Goal: Task Accomplishment & Management: Use online tool/utility

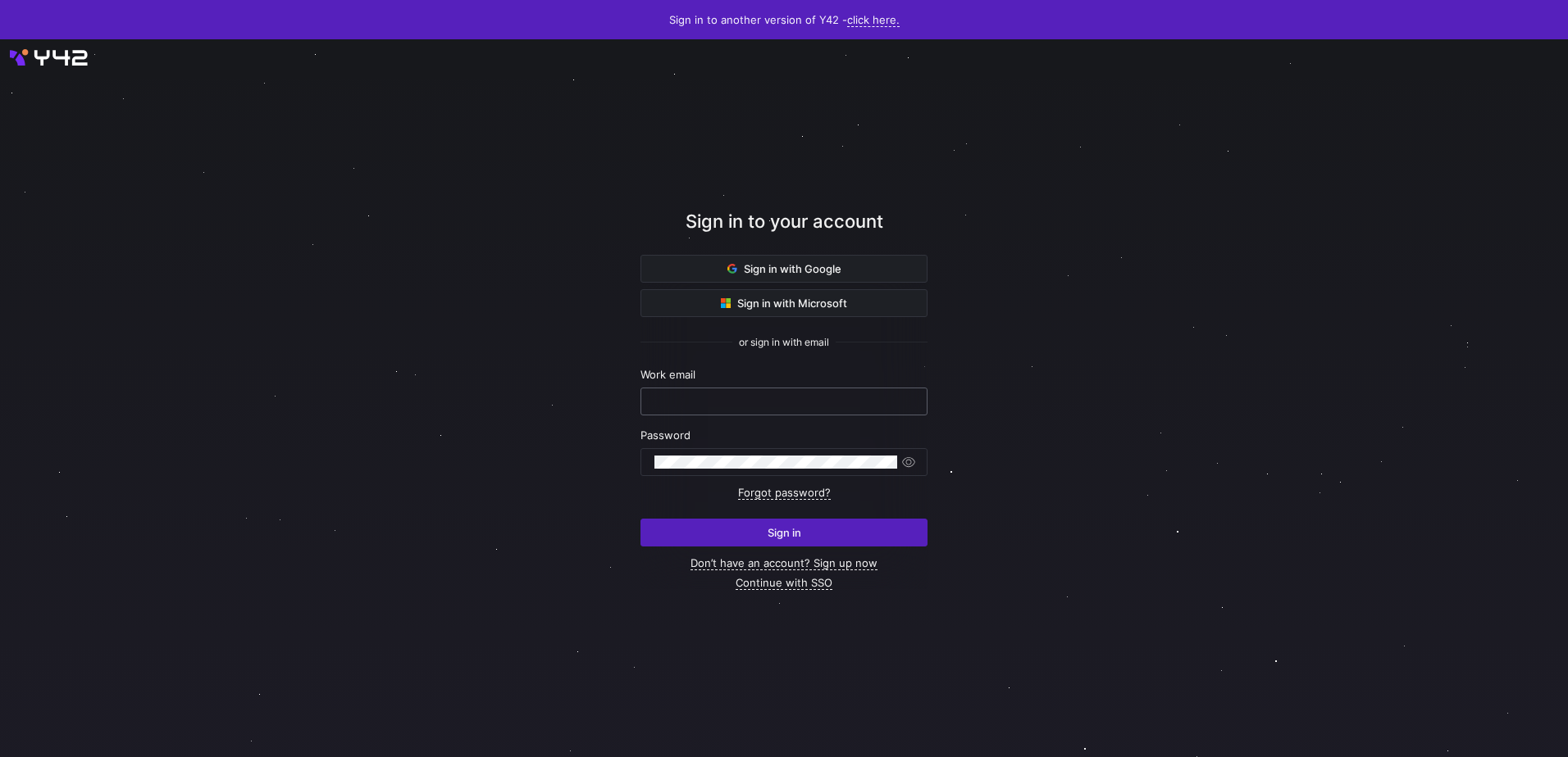
click at [738, 398] on input "text" at bounding box center [783, 401] width 259 height 13
click at [409, 394] on div at bounding box center [784, 398] width 1411 height 646
click at [743, 309] on span "Sign in with Microsoft" at bounding box center [783, 303] width 126 height 13
click at [822, 302] on span "Sign in with Microsoft" at bounding box center [783, 303] width 126 height 13
click at [714, 410] on div at bounding box center [783, 401] width 259 height 26
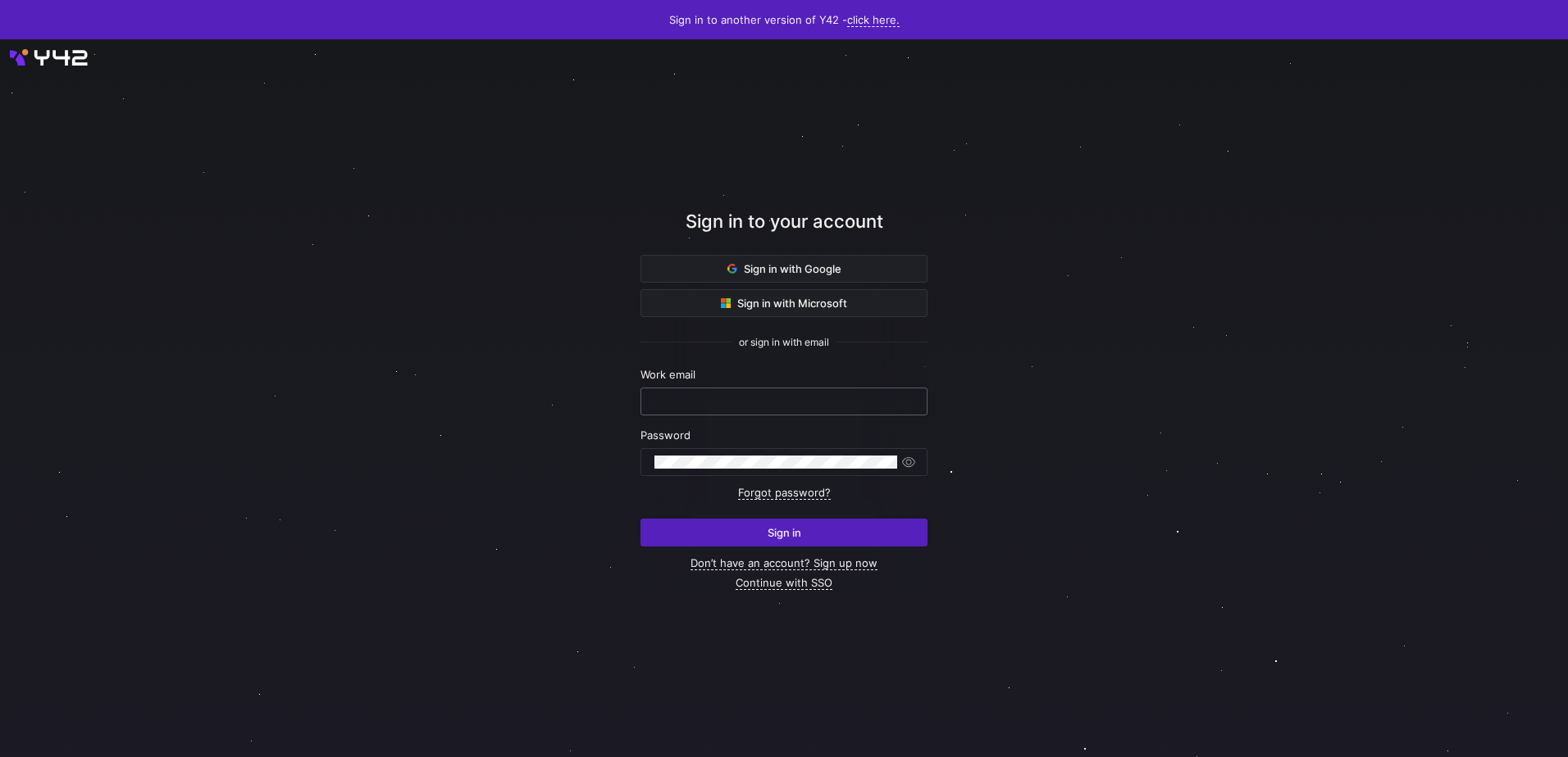
click at [707, 391] on div at bounding box center [783, 401] width 259 height 26
click at [707, 390] on div at bounding box center [783, 401] width 259 height 26
click at [702, 402] on input "text" at bounding box center [783, 401] width 259 height 13
type input "[EMAIL_ADDRESS][DOMAIN_NAME]"
click at [742, 386] on div "Work email" at bounding box center [783, 391] width 287 height 48
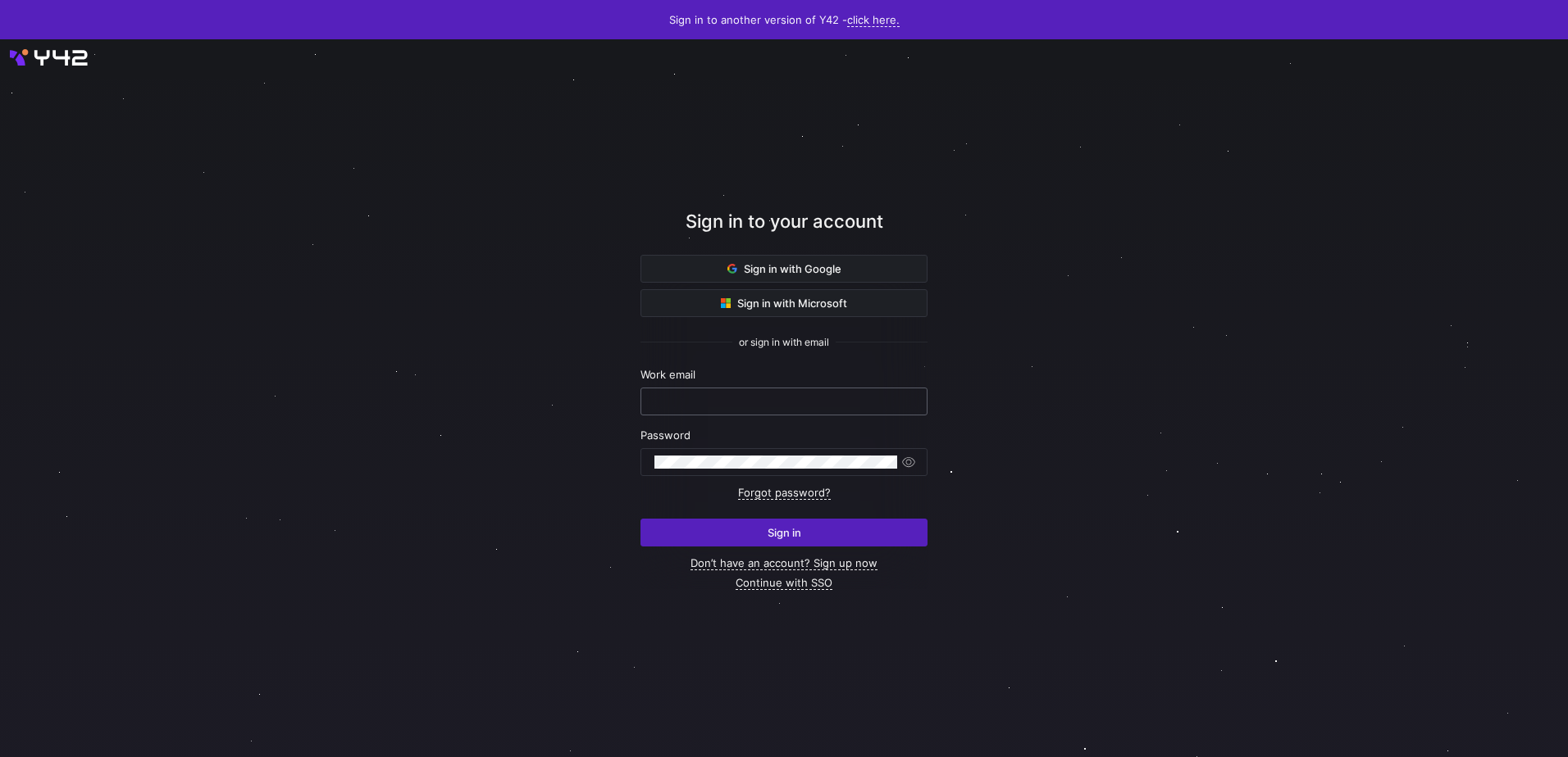
click at [742, 405] on input "text" at bounding box center [783, 401] width 259 height 13
type input "[EMAIL_ADDRESS][DOMAIN_NAME]"
drag, startPoint x: 855, startPoint y: 406, endPoint x: 537, endPoint y: 413, distance: 318.1
click at [537, 413] on div "Sign in to your account Sign in with Google Sign in with Microsoft or sign in w…" at bounding box center [784, 398] width 1568 height 718
drag, startPoint x: 784, startPoint y: 418, endPoint x: 736, endPoint y: 400, distance: 51.3
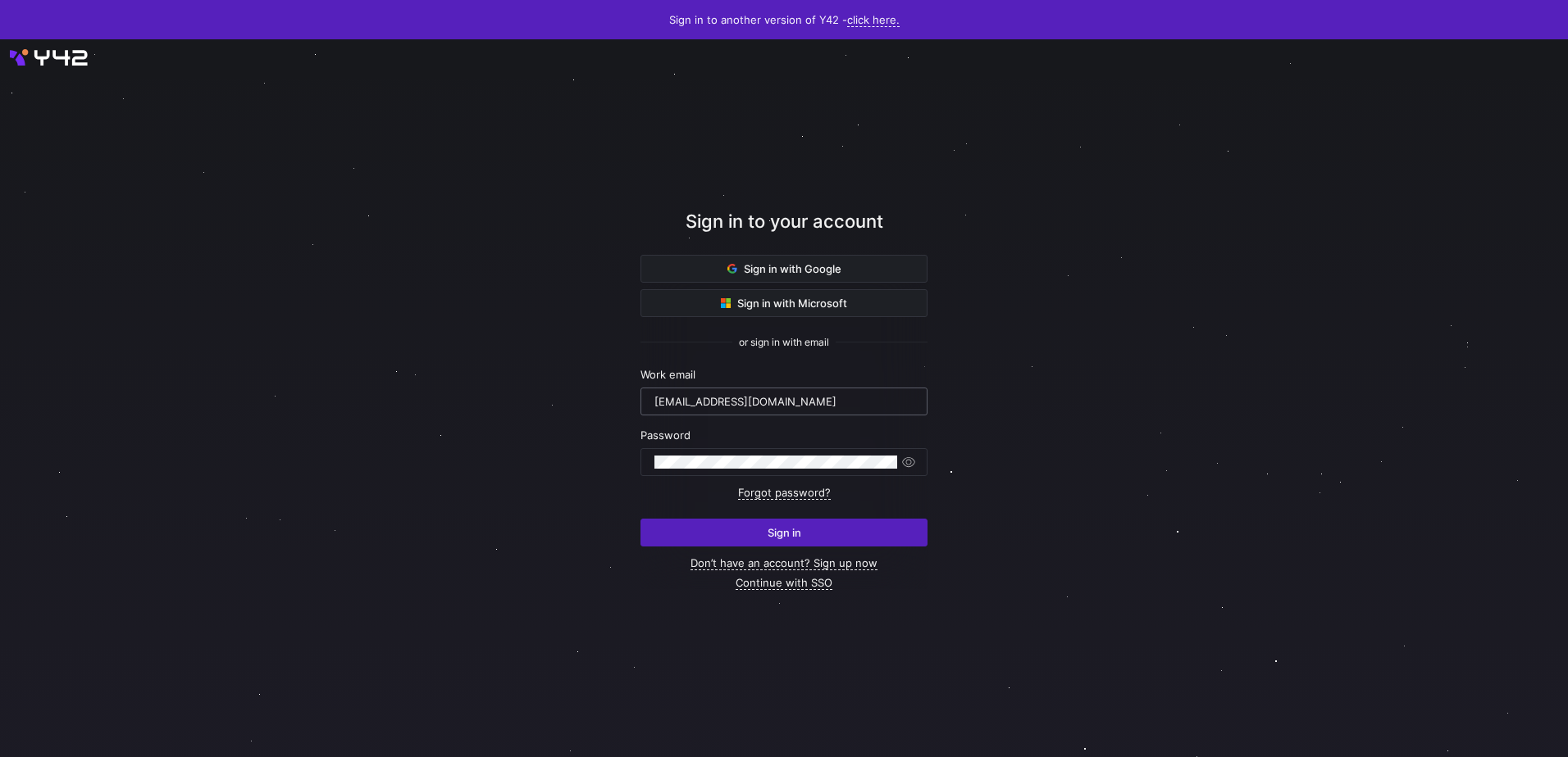
click at [736, 400] on input "[EMAIL_ADDRESS][DOMAIN_NAME]" at bounding box center [783, 401] width 259 height 13
click at [739, 400] on input "[EMAIL_ADDRESS][DOMAIN_NAME]" at bounding box center [783, 401] width 259 height 13
click at [739, 399] on input "[EMAIL_ADDRESS][DOMAIN_NAME]" at bounding box center [783, 401] width 259 height 13
click at [847, 394] on div "[EMAIL_ADDRESS][DOMAIN_NAME]" at bounding box center [783, 401] width 259 height 26
drag, startPoint x: 842, startPoint y: 406, endPoint x: 653, endPoint y: 396, distance: 189.3
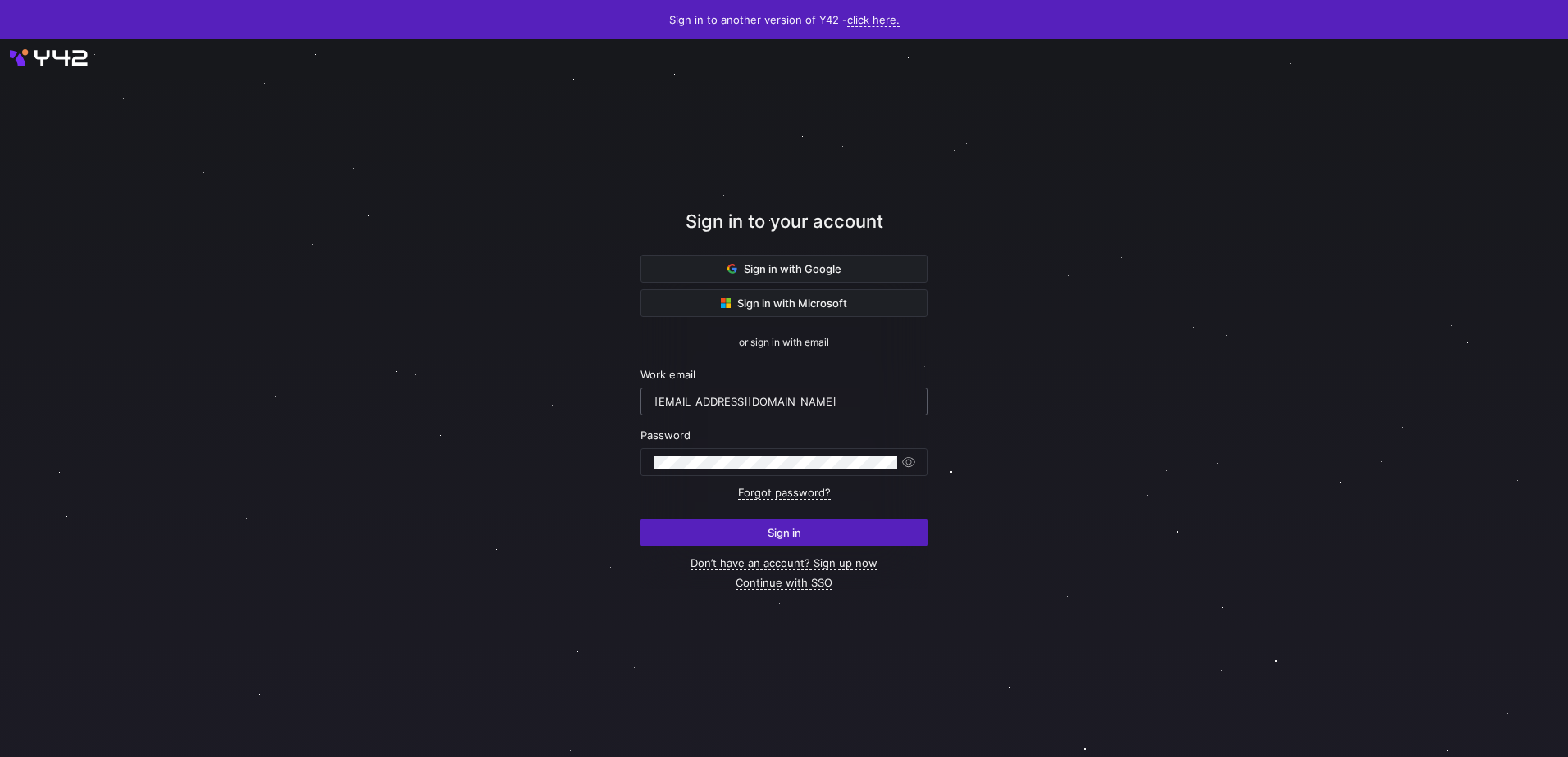
click at [653, 396] on div "[EMAIL_ADDRESS][DOMAIN_NAME]" at bounding box center [783, 401] width 265 height 26
click at [771, 449] on div at bounding box center [775, 462] width 242 height 26
click at [782, 542] on span "submit" at bounding box center [783, 532] width 285 height 26
click at [706, 398] on input "text" at bounding box center [783, 401] width 259 height 13
type input "[EMAIL_ADDRESS][DOMAIN_NAME]"
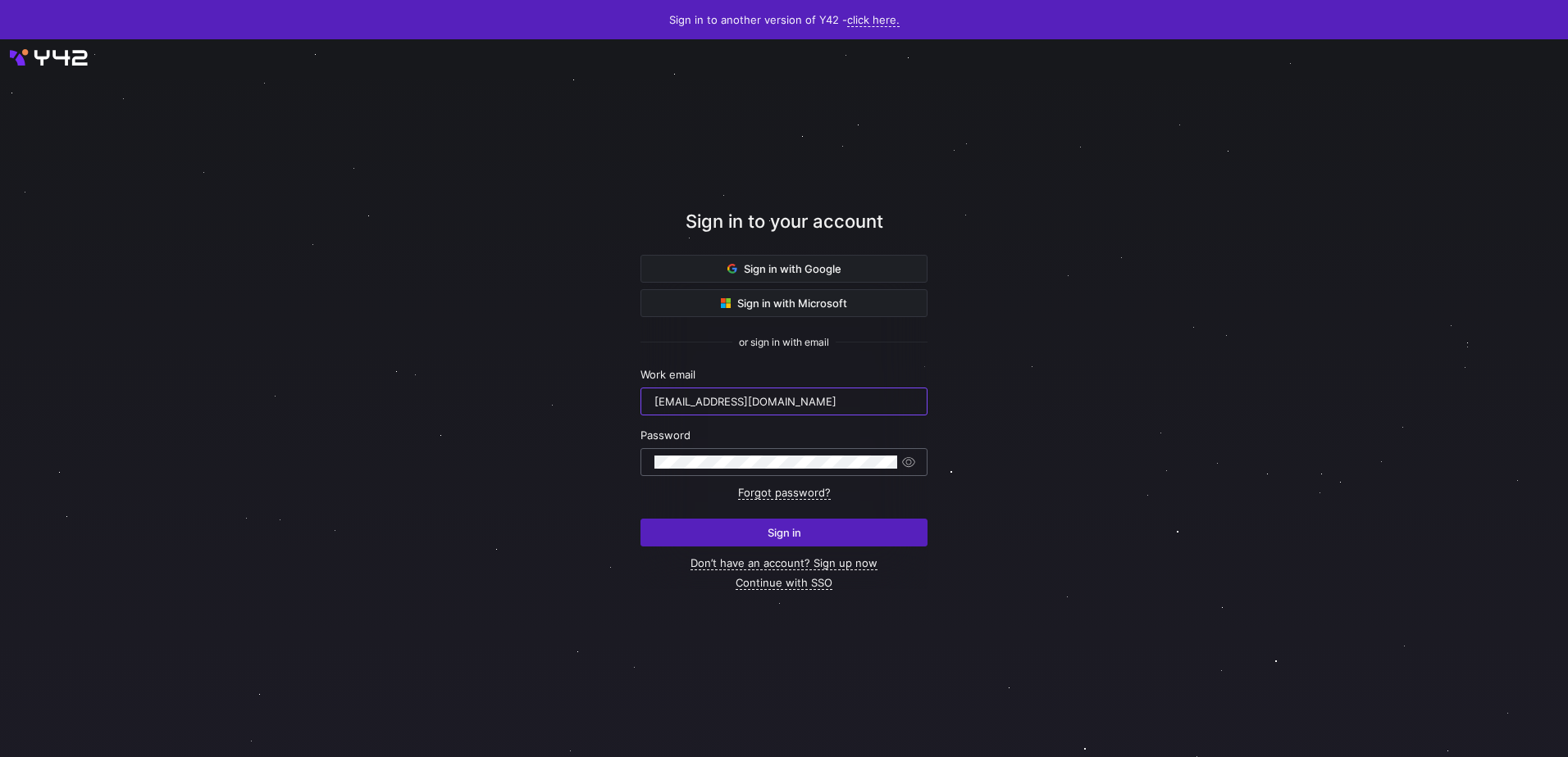
click at [701, 451] on div at bounding box center [775, 462] width 242 height 26
click at [899, 457] on div at bounding box center [907, 462] width 20 height 17
click at [912, 458] on span "button" at bounding box center [908, 462] width 17 height 17
click at [911, 459] on span "button" at bounding box center [908, 462] width 17 height 17
click at [790, 530] on span "Sign in" at bounding box center [784, 532] width 34 height 13
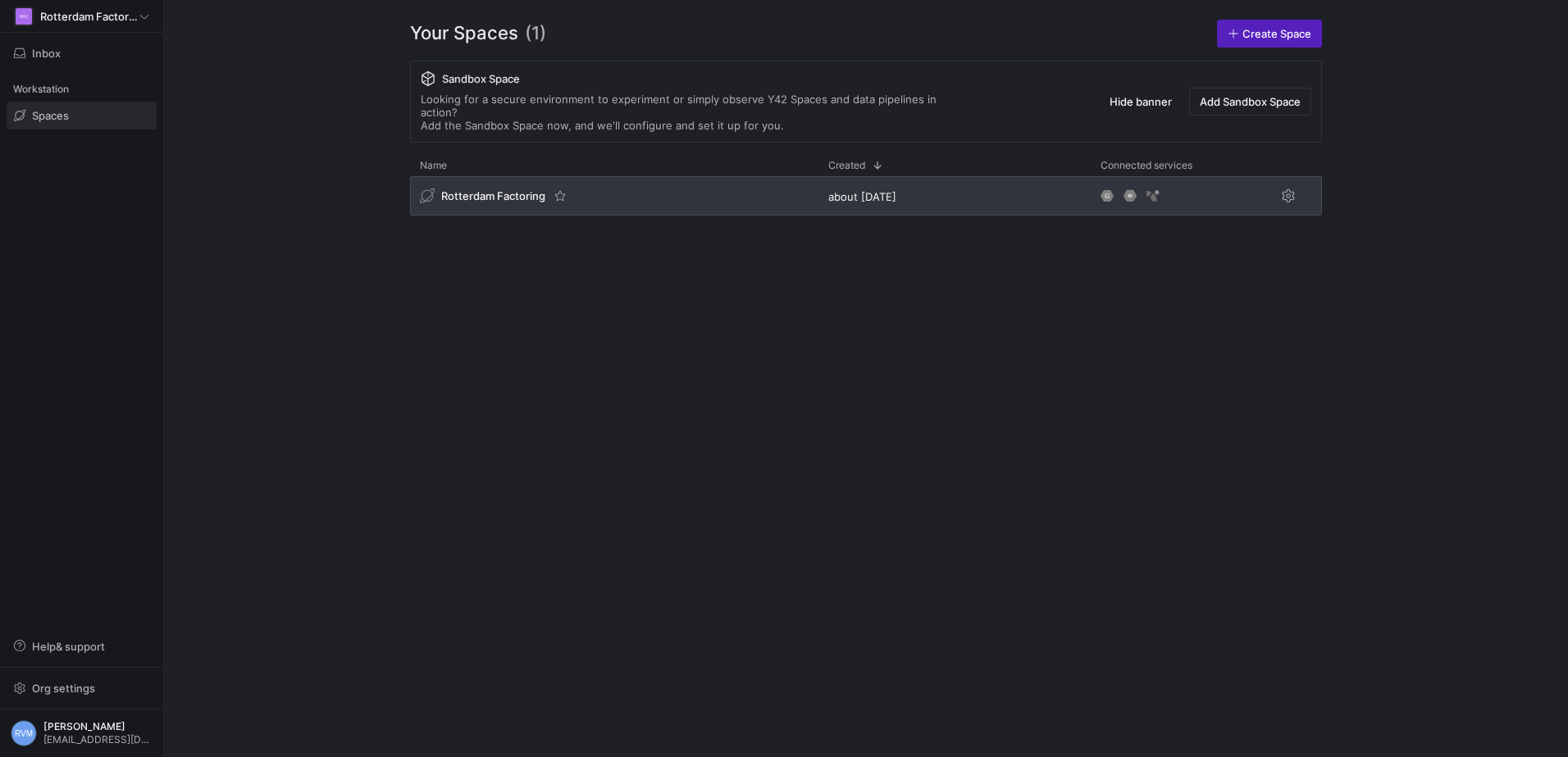
click at [517, 188] on div "Rotterdam Factoring" at bounding box center [493, 196] width 148 height 17
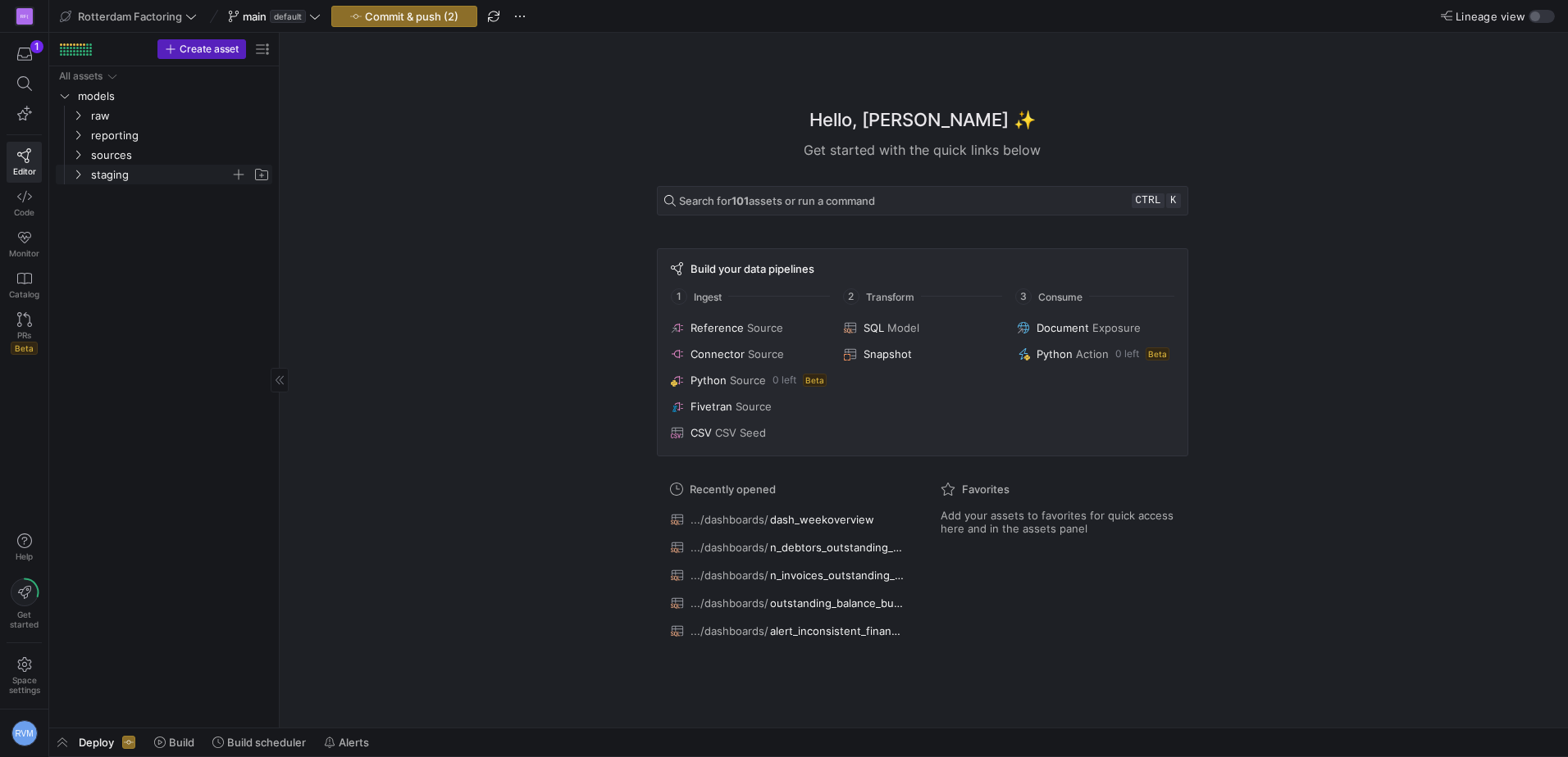
click at [73, 171] on icon "Press SPACE to select this row." at bounding box center [78, 175] width 12 height 10
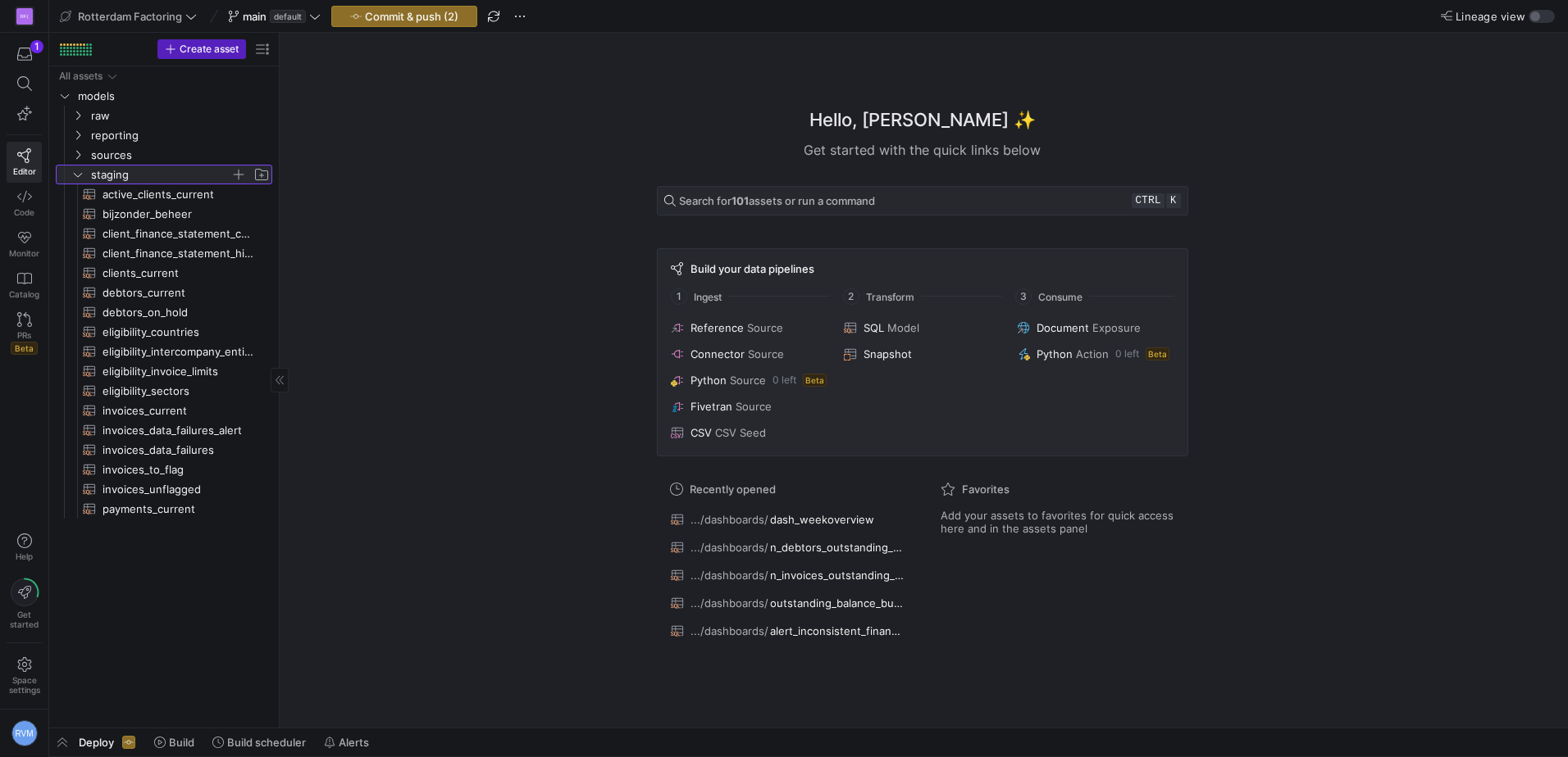
click at [73, 171] on icon at bounding box center [78, 175] width 12 height 10
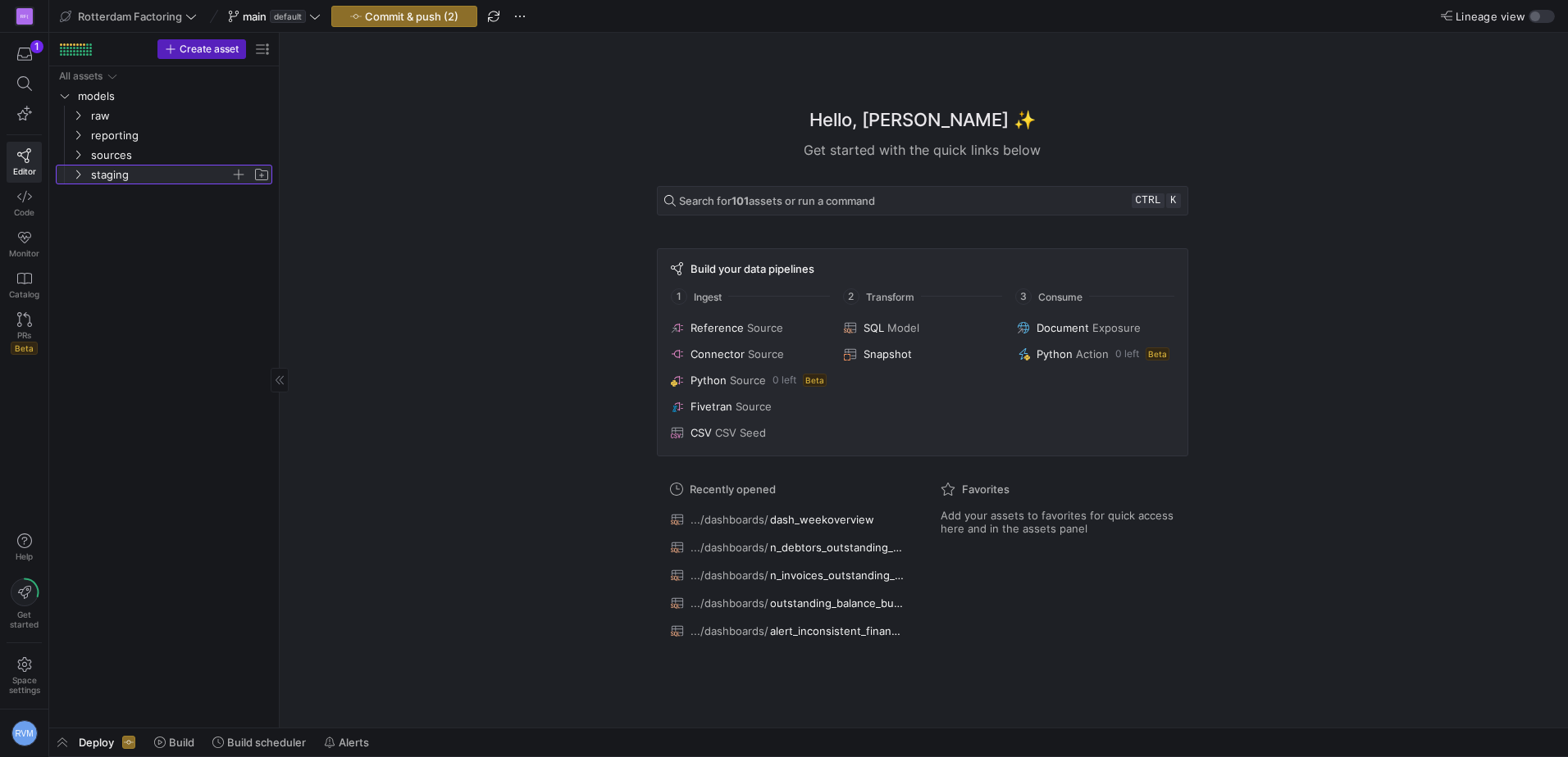
click at [73, 171] on icon at bounding box center [78, 175] width 12 height 10
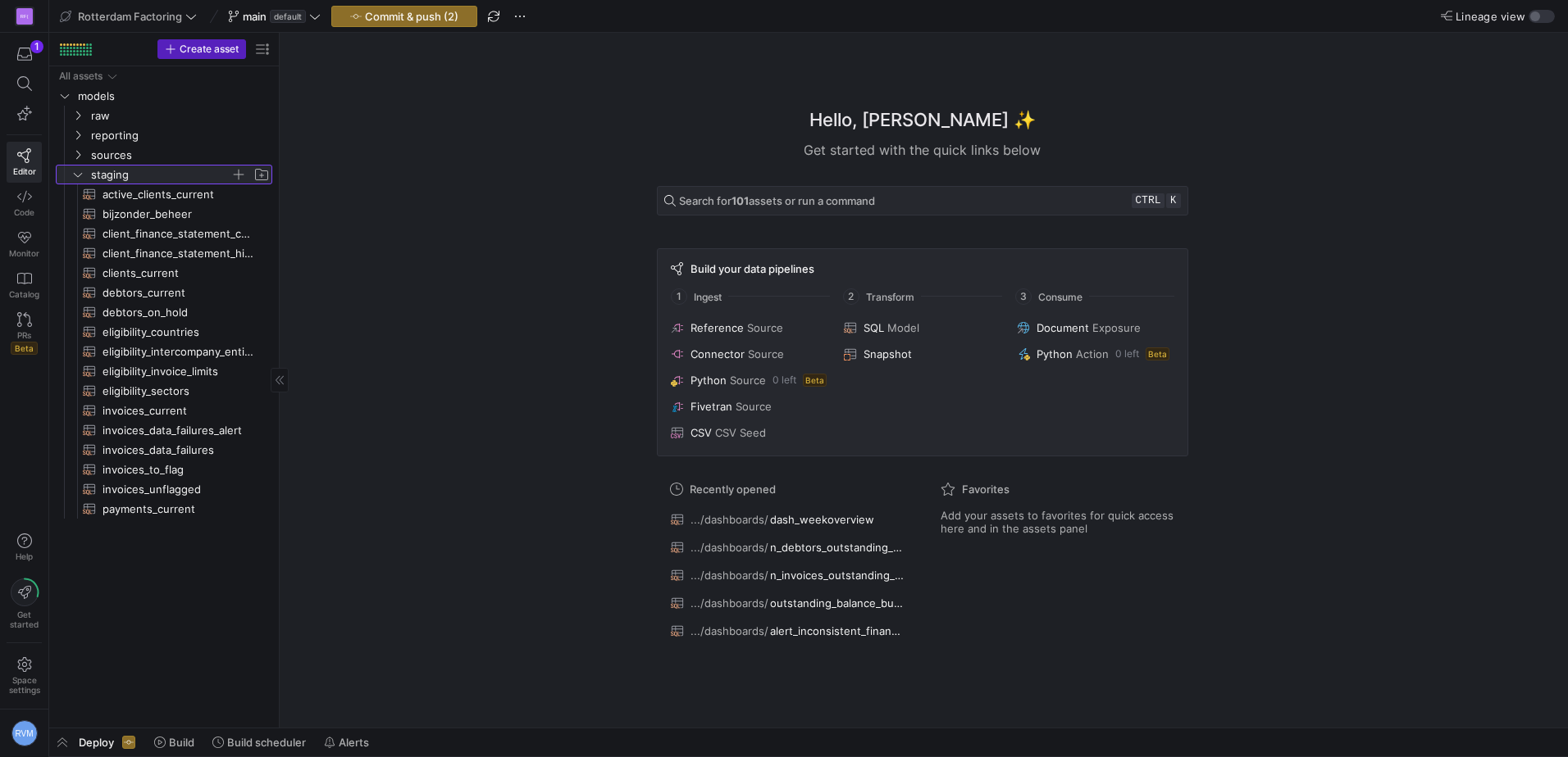
click at [73, 171] on icon at bounding box center [78, 175] width 12 height 10
